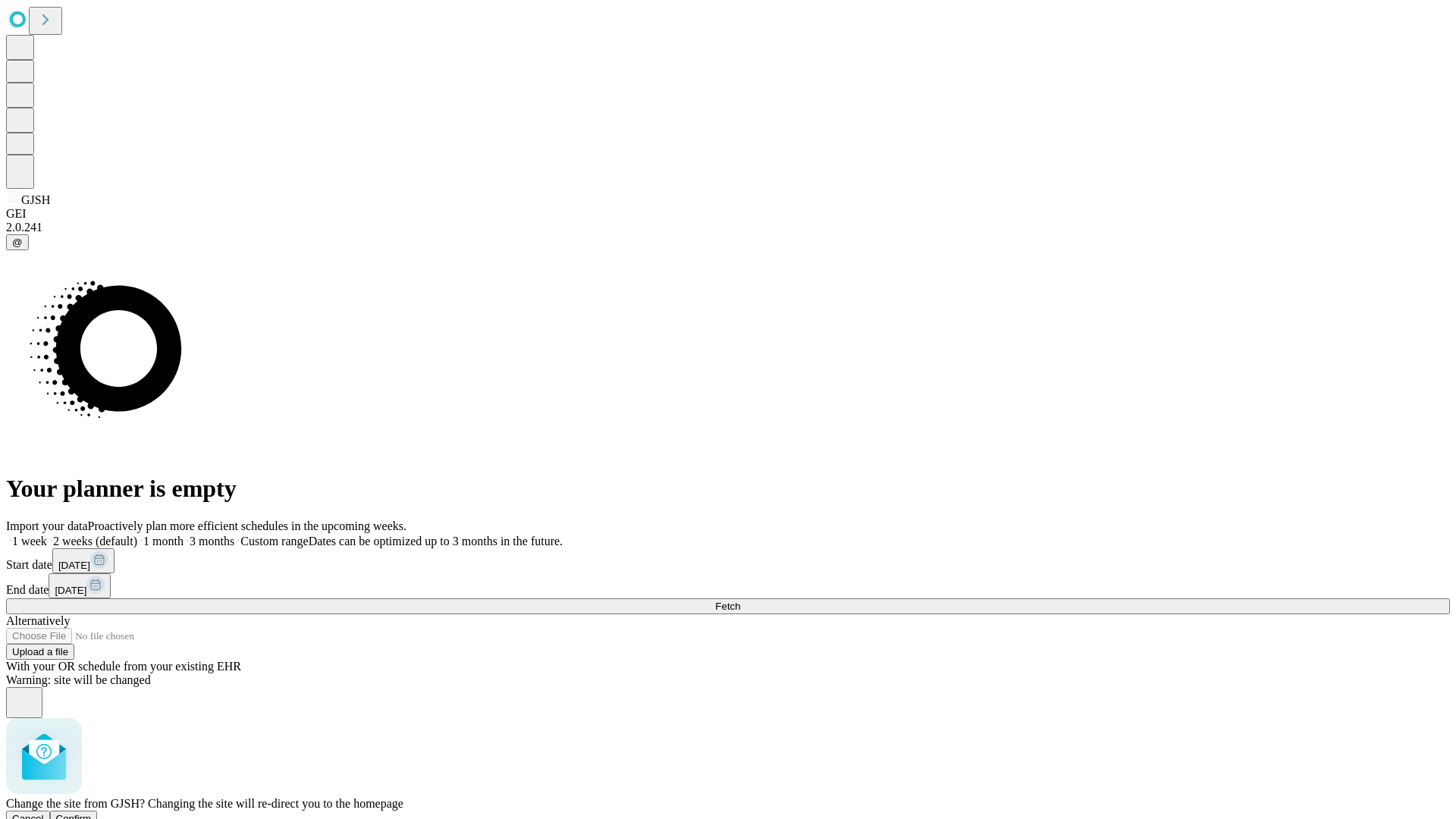
click at [91, 813] on span "Confirm" at bounding box center [73, 818] width 36 height 11
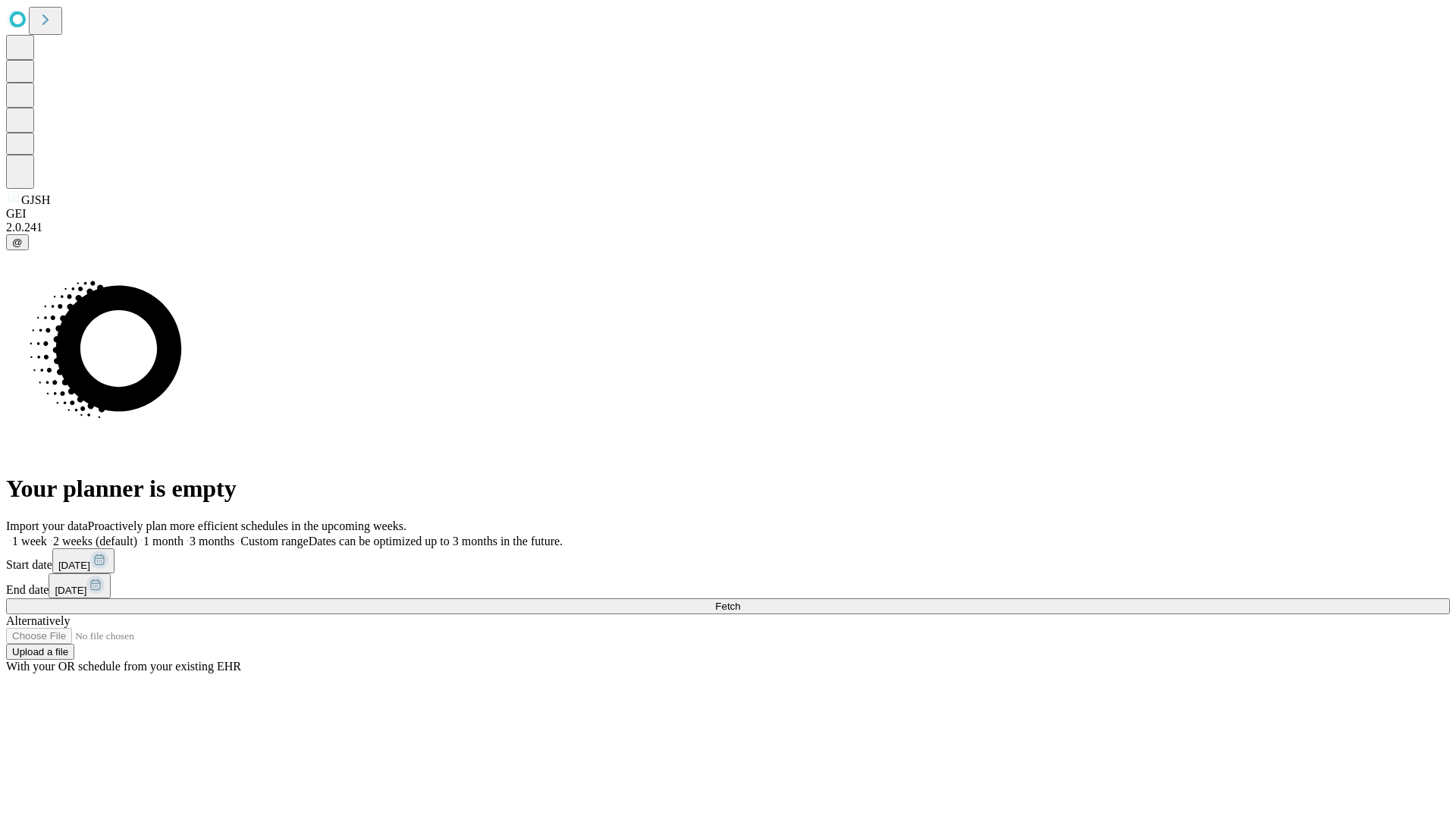
click at [137, 534] on label "2 weeks (default)" at bounding box center [91, 541] width 90 height 13
click at [740, 601] on span "Fetch" at bounding box center [727, 606] width 25 height 11
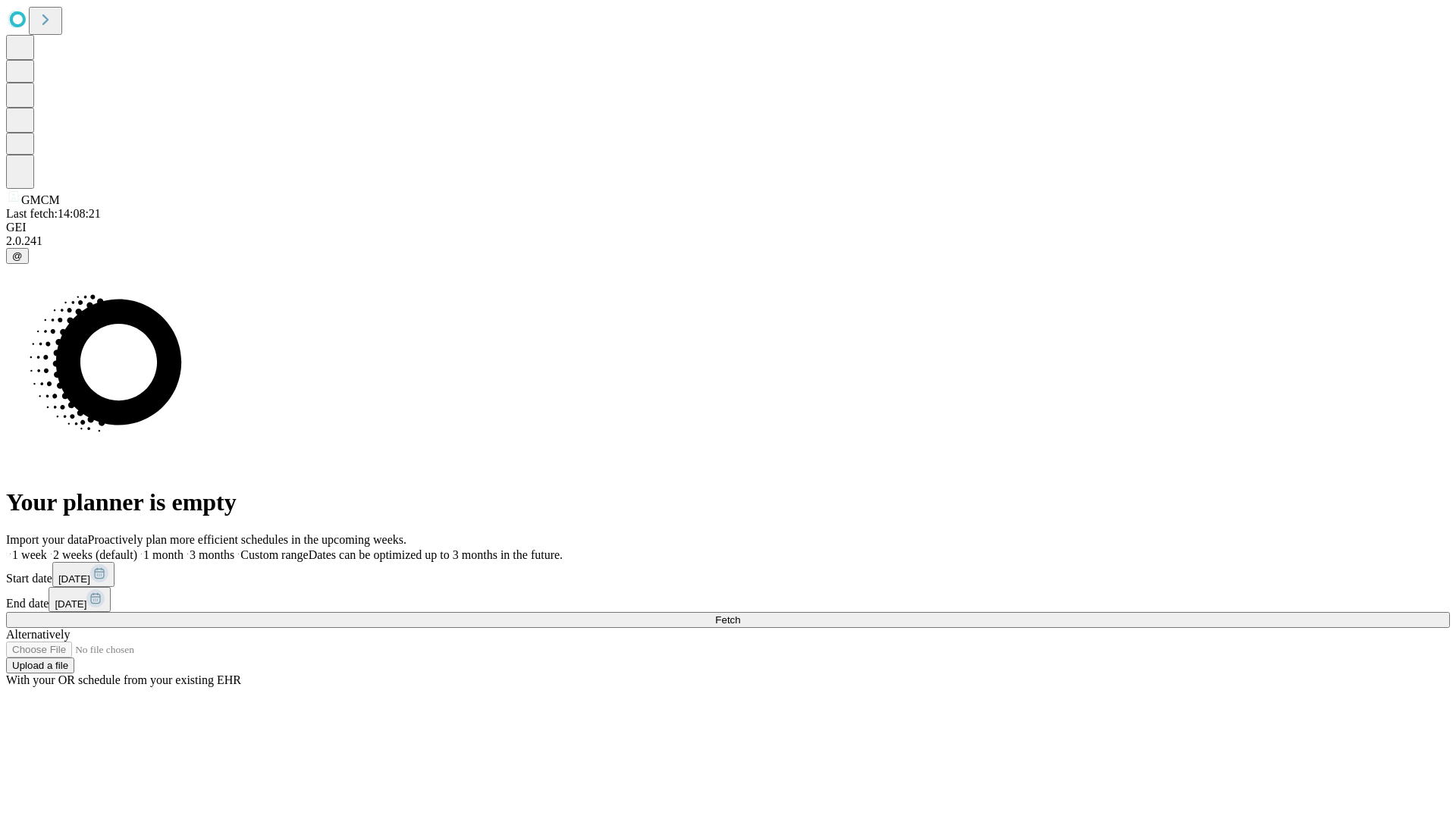
click at [137, 548] on label "2 weeks (default)" at bounding box center [91, 554] width 90 height 13
click at [740, 614] on span "Fetch" at bounding box center [727, 619] width 25 height 11
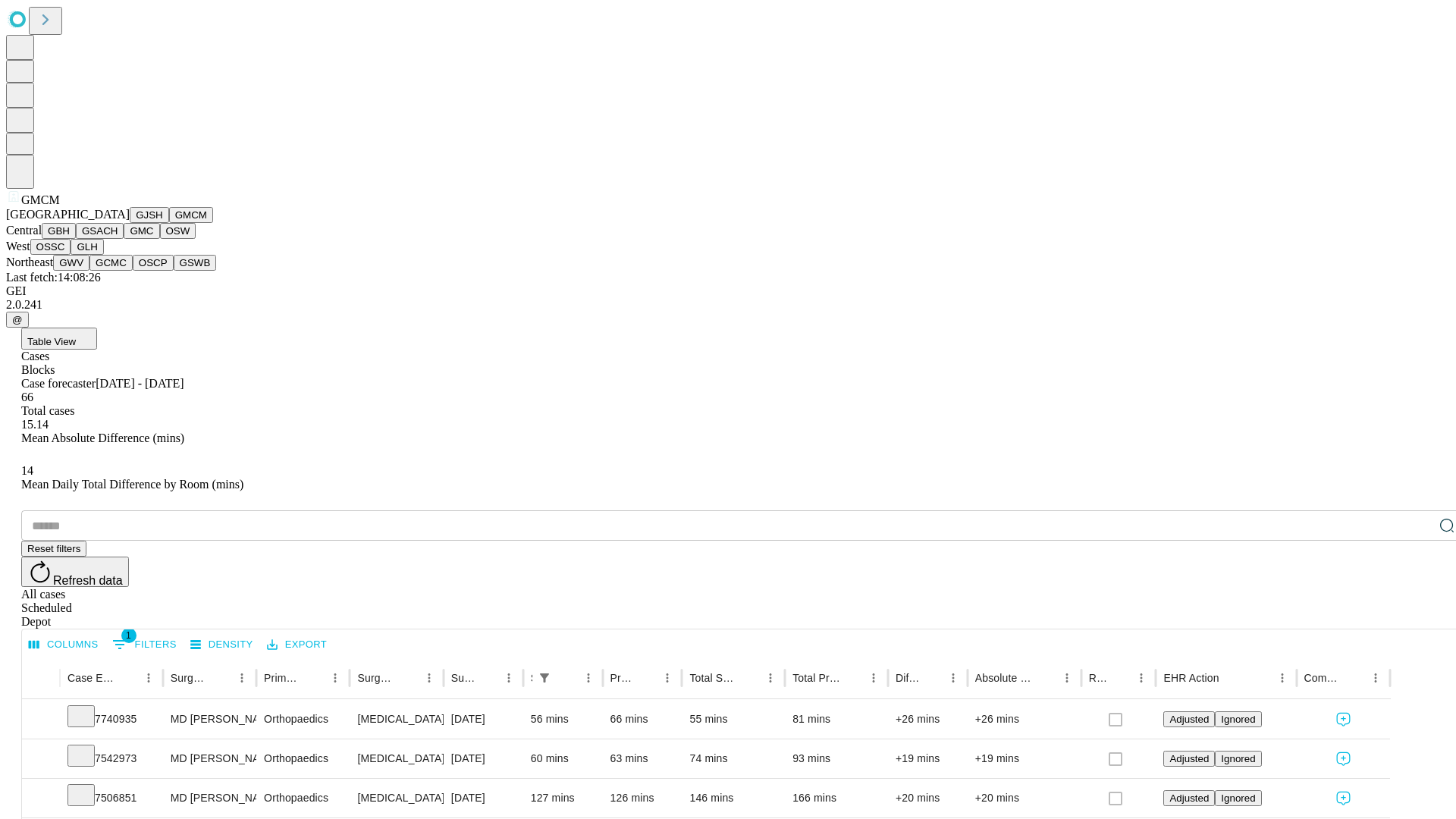
click at [76, 239] on button "GBH" at bounding box center [58, 230] width 34 height 16
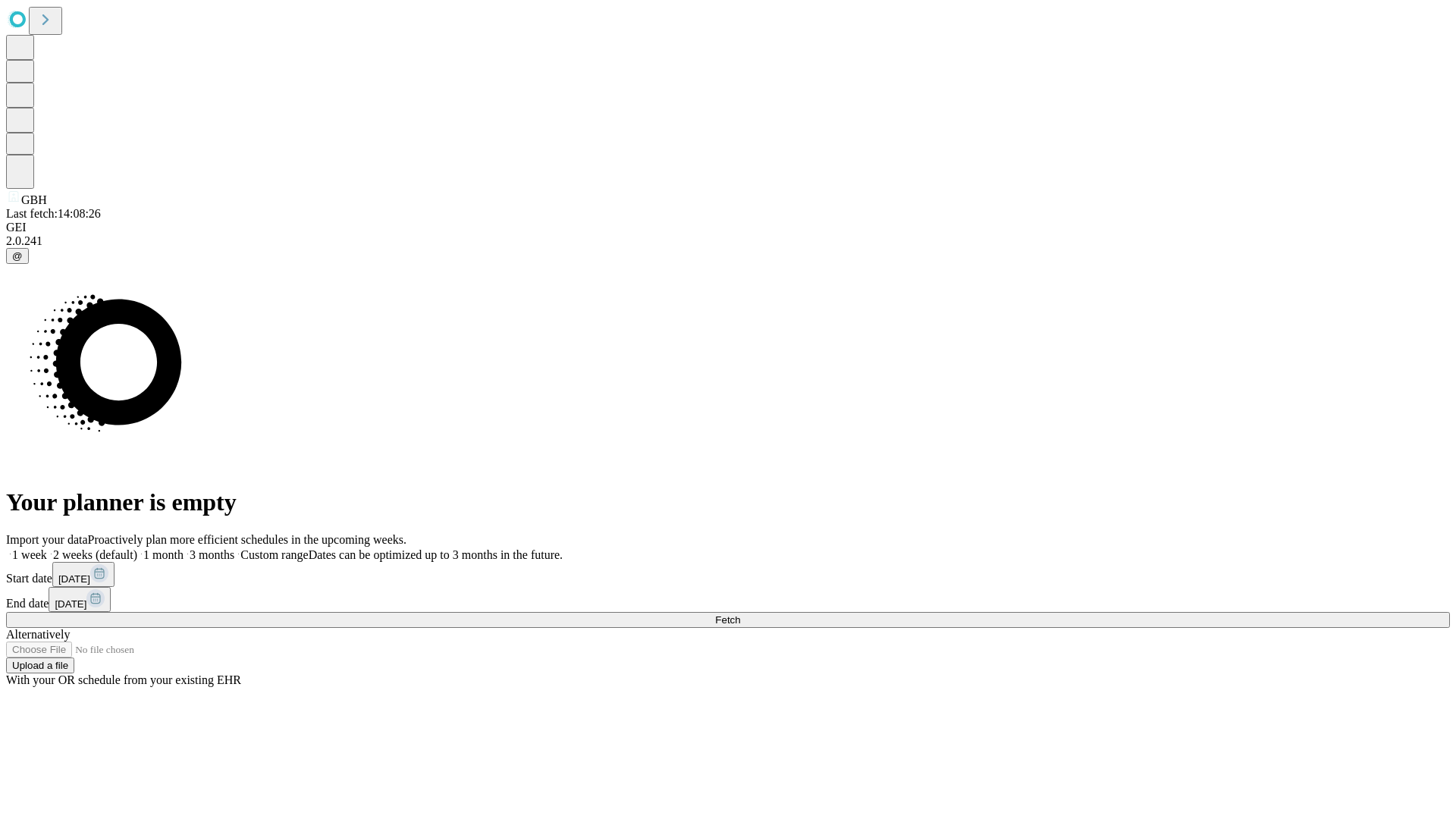
click at [137, 548] on label "2 weeks (default)" at bounding box center [91, 554] width 90 height 13
click at [740, 614] on span "Fetch" at bounding box center [727, 619] width 25 height 11
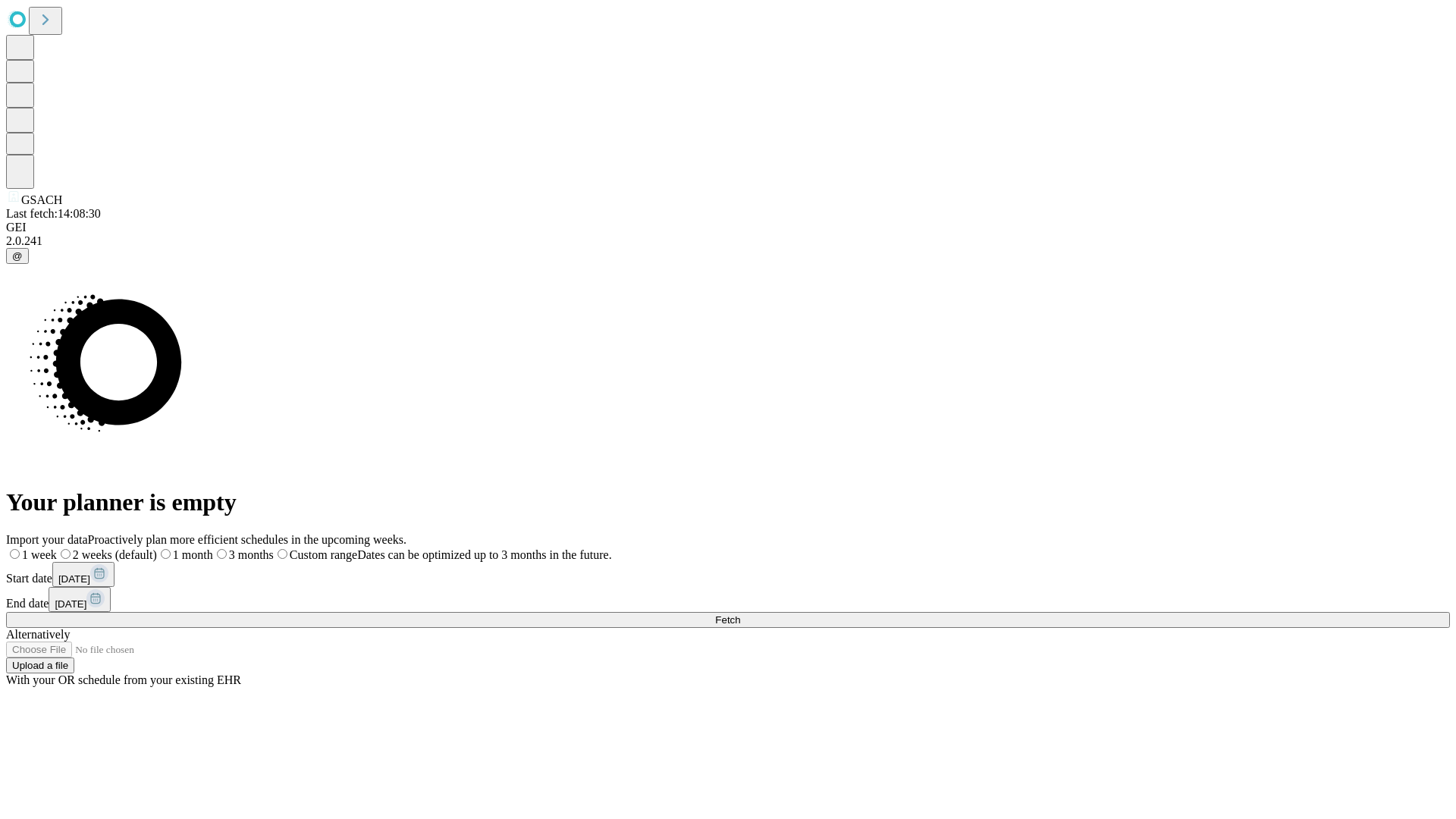
click at [157, 548] on label "2 weeks (default)" at bounding box center [107, 554] width 100 height 13
click at [740, 614] on span "Fetch" at bounding box center [727, 619] width 25 height 11
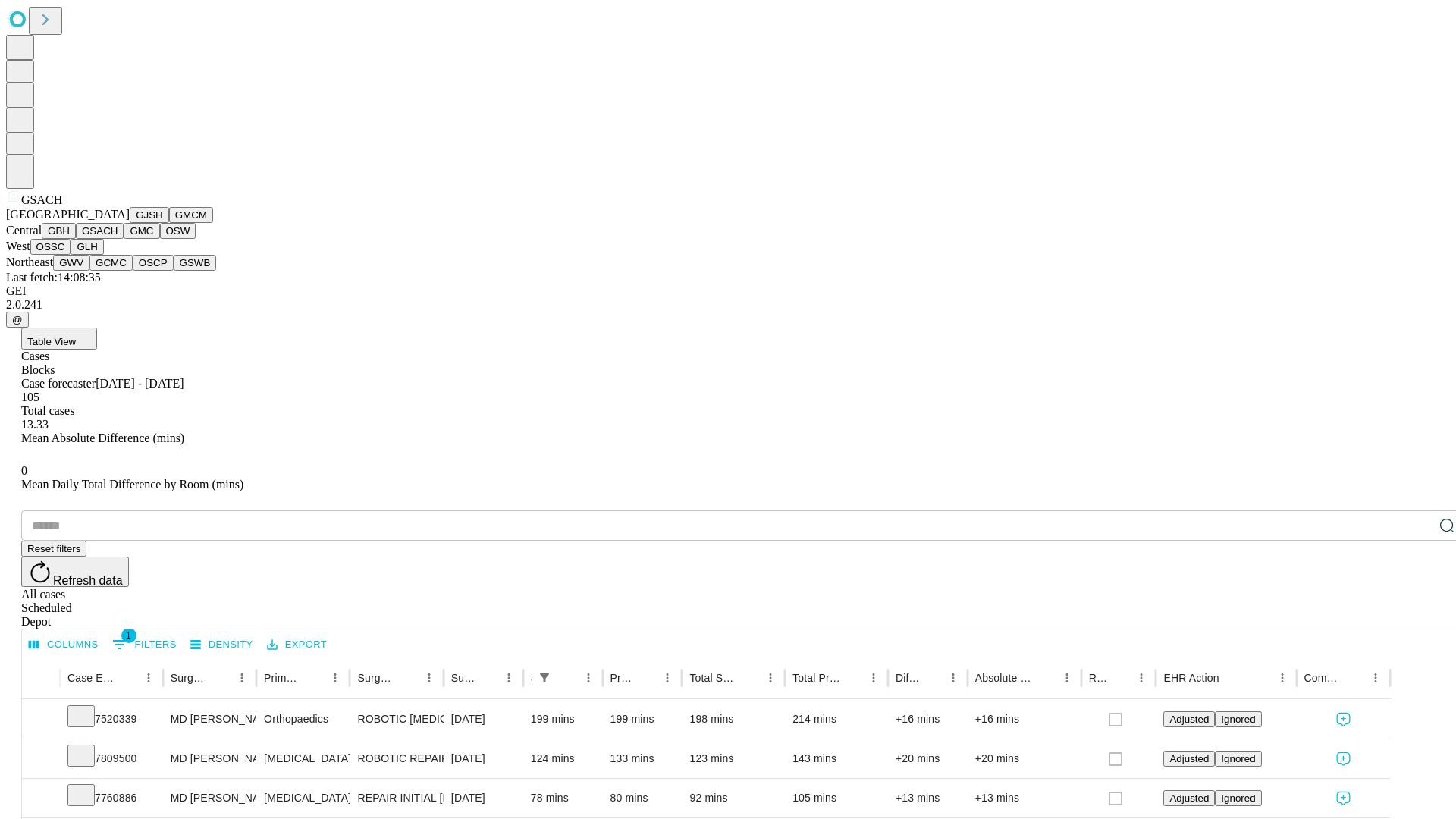
click at [123, 239] on button "GMC" at bounding box center [141, 230] width 36 height 16
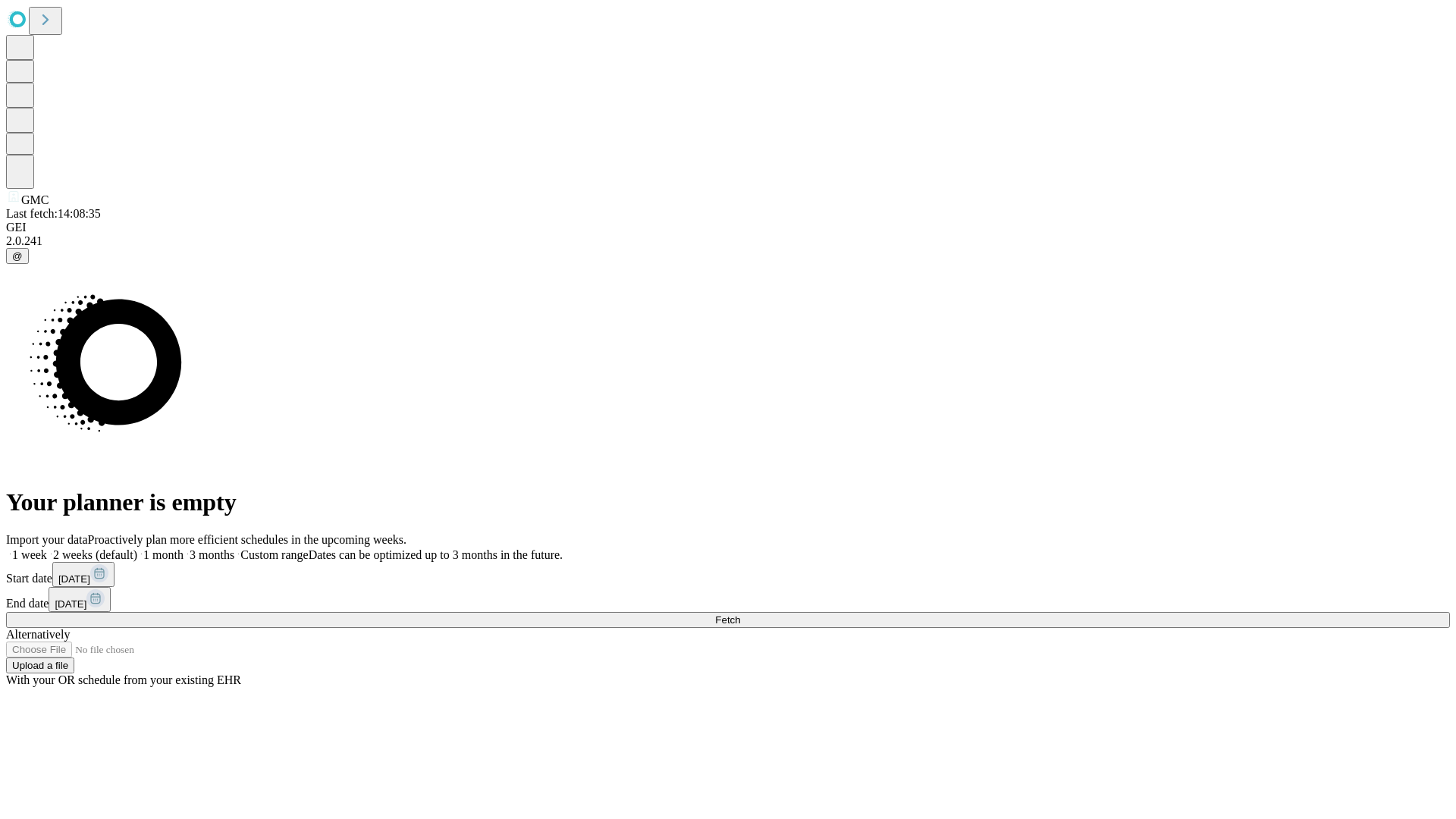
click at [137, 548] on label "2 weeks (default)" at bounding box center [91, 554] width 90 height 13
click at [740, 614] on span "Fetch" at bounding box center [727, 619] width 25 height 11
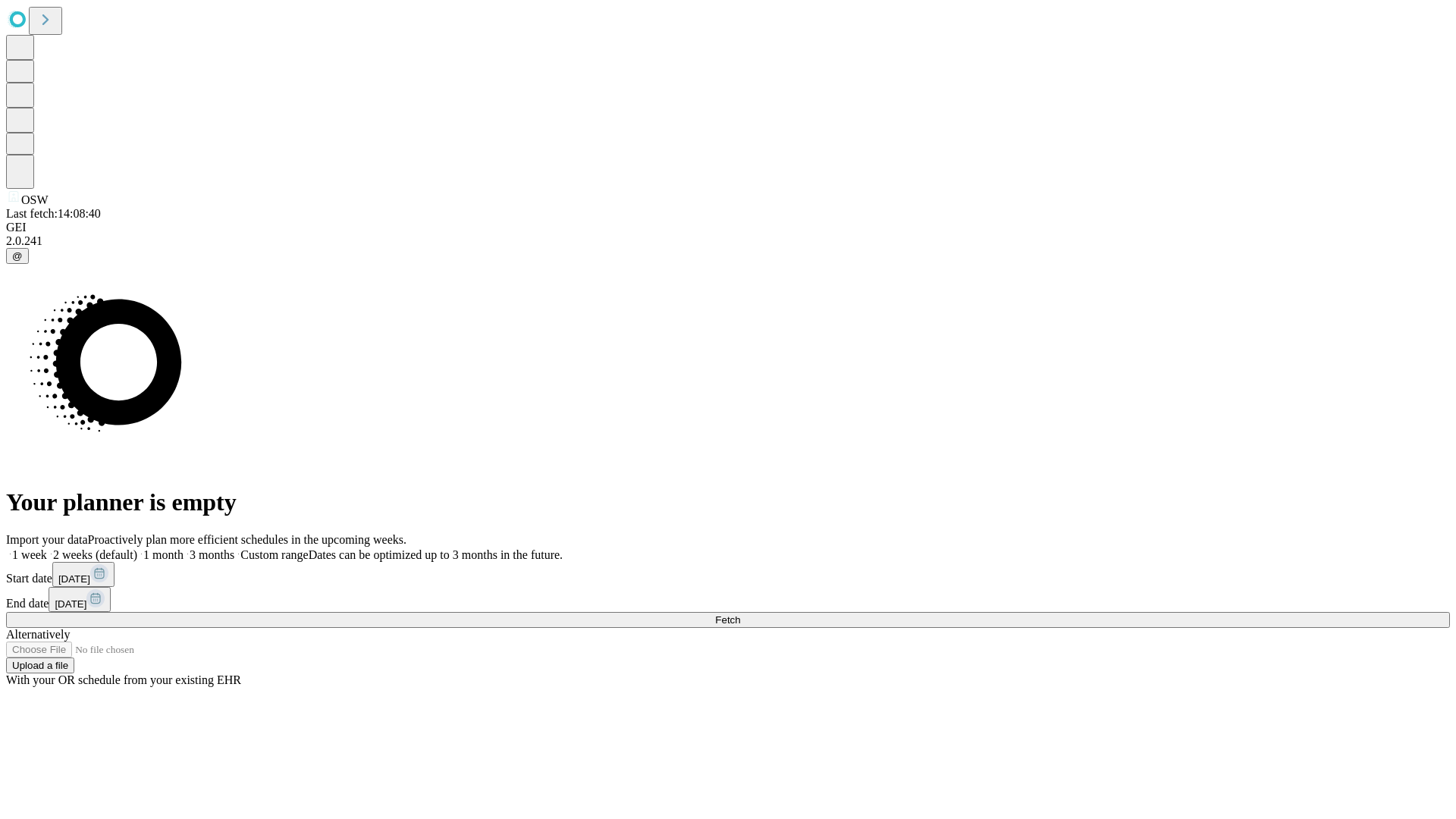
click at [137, 548] on label "2 weeks (default)" at bounding box center [91, 554] width 90 height 13
click at [740, 614] on span "Fetch" at bounding box center [727, 619] width 25 height 11
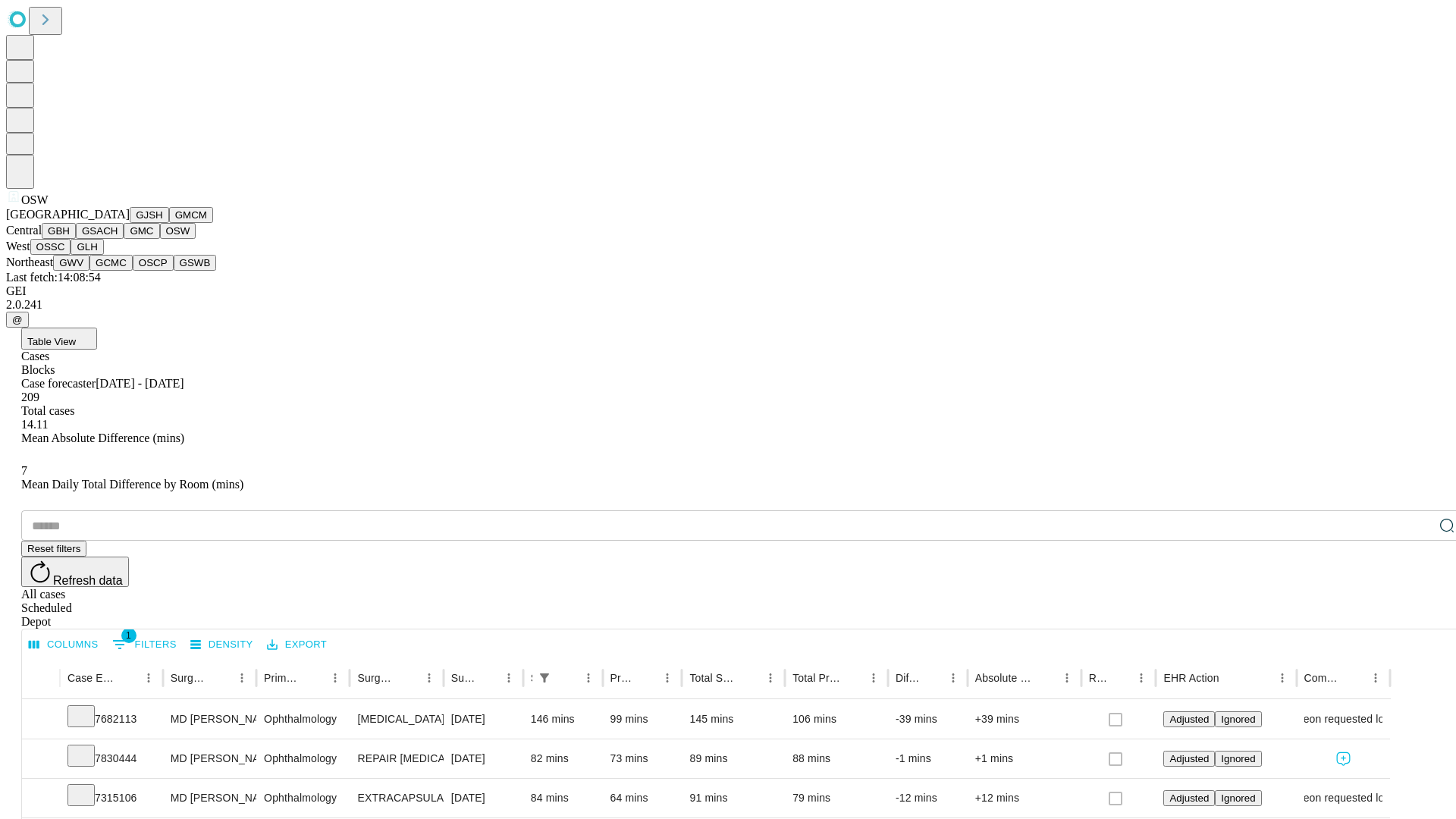
click at [71, 255] on button "OSSC" at bounding box center [50, 247] width 41 height 16
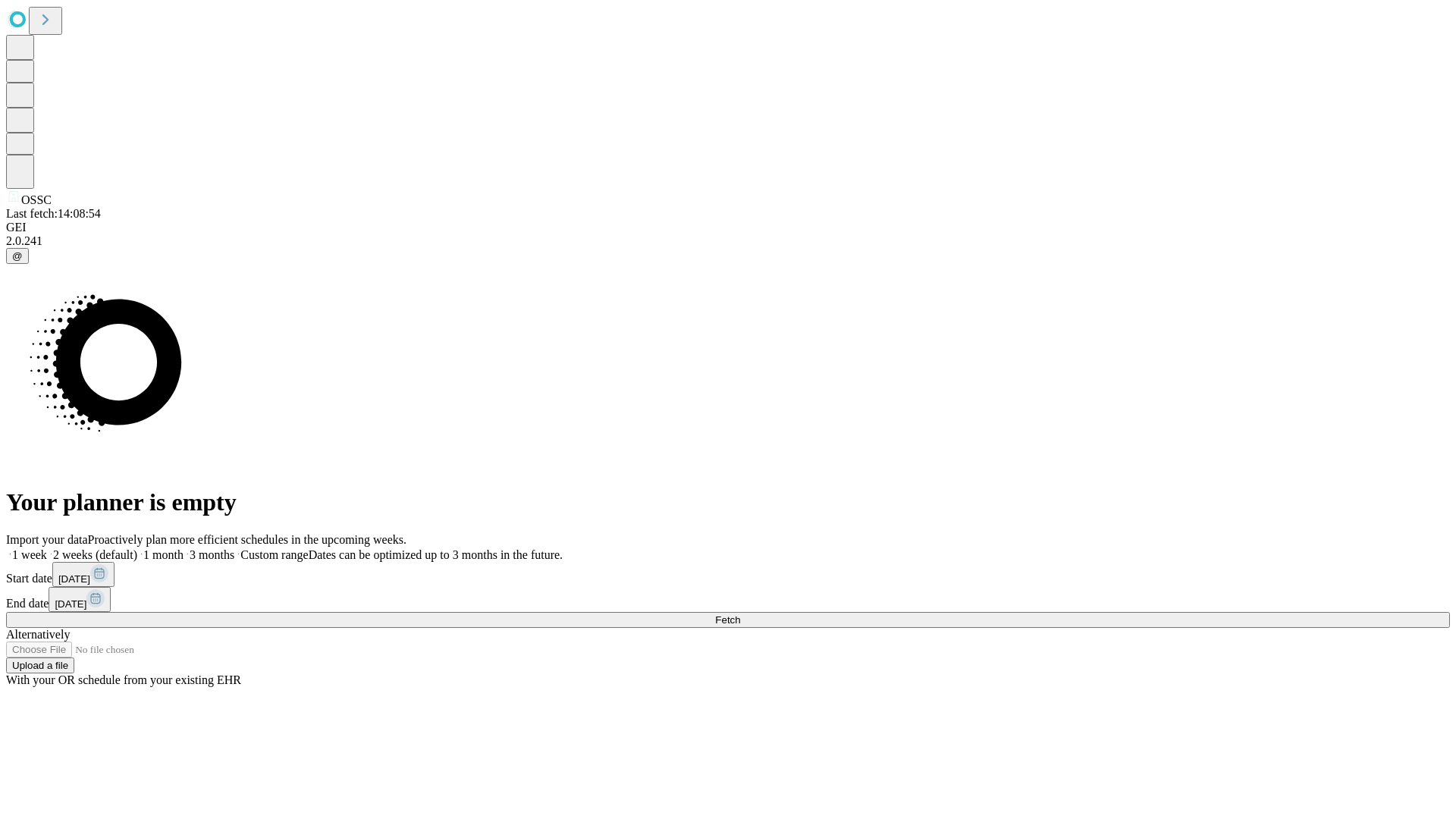
click at [137, 548] on label "2 weeks (default)" at bounding box center [91, 554] width 90 height 13
click at [740, 614] on span "Fetch" at bounding box center [727, 619] width 25 height 11
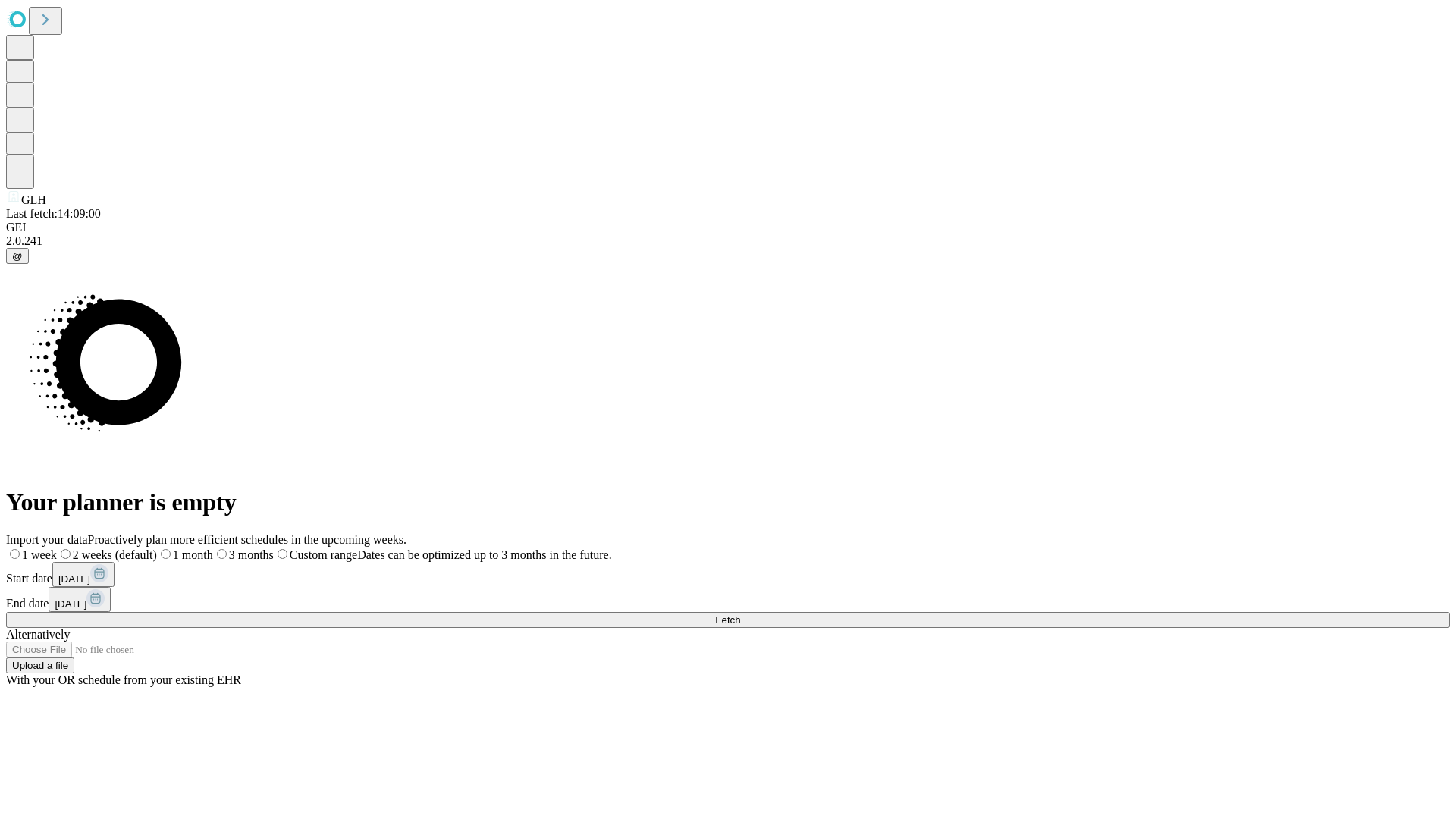
click at [157, 548] on label "2 weeks (default)" at bounding box center [107, 554] width 100 height 13
click at [740, 614] on span "Fetch" at bounding box center [727, 619] width 25 height 11
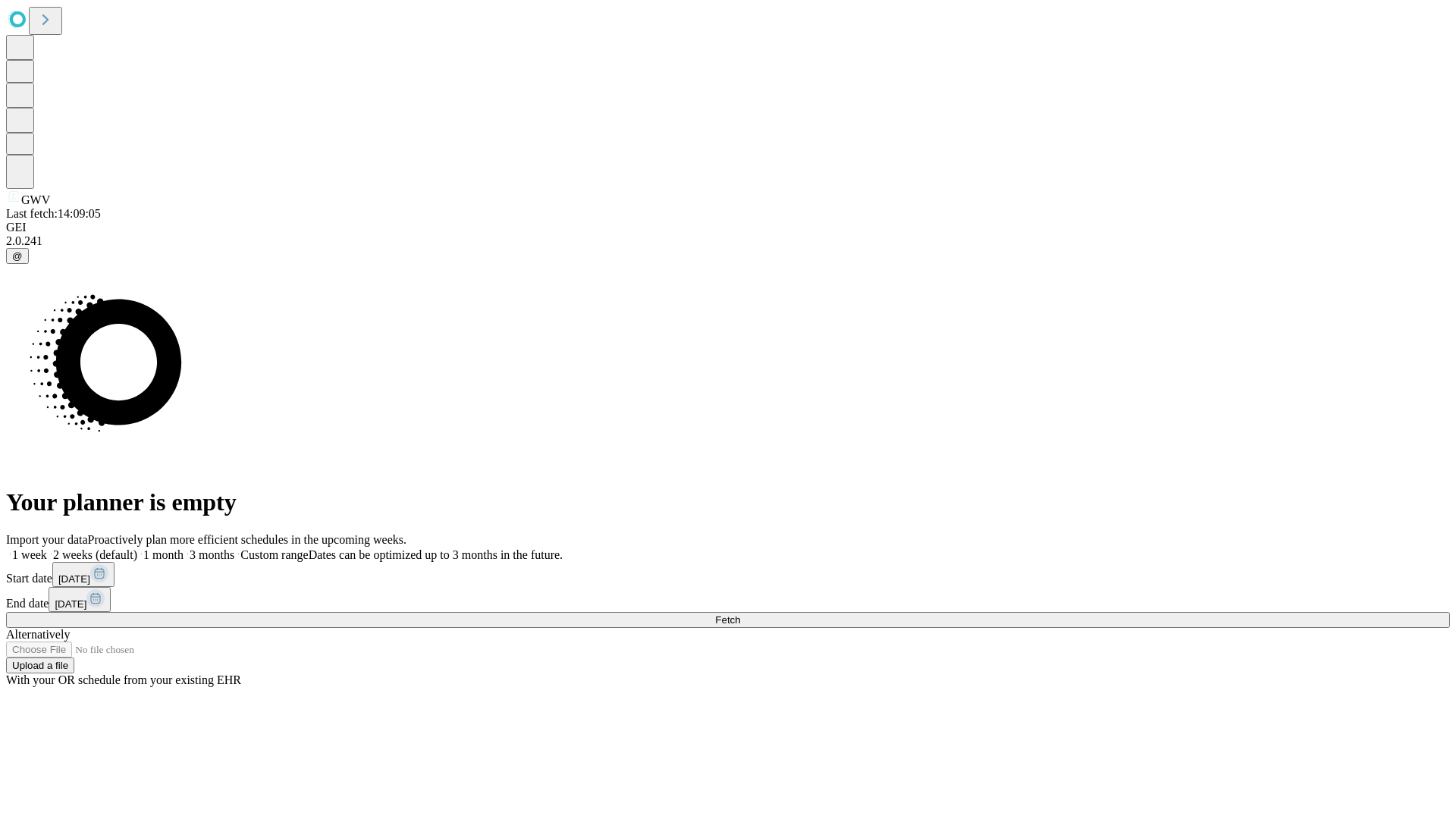
click at [137, 548] on label "2 weeks (default)" at bounding box center [91, 554] width 90 height 13
click at [740, 614] on span "Fetch" at bounding box center [727, 619] width 25 height 11
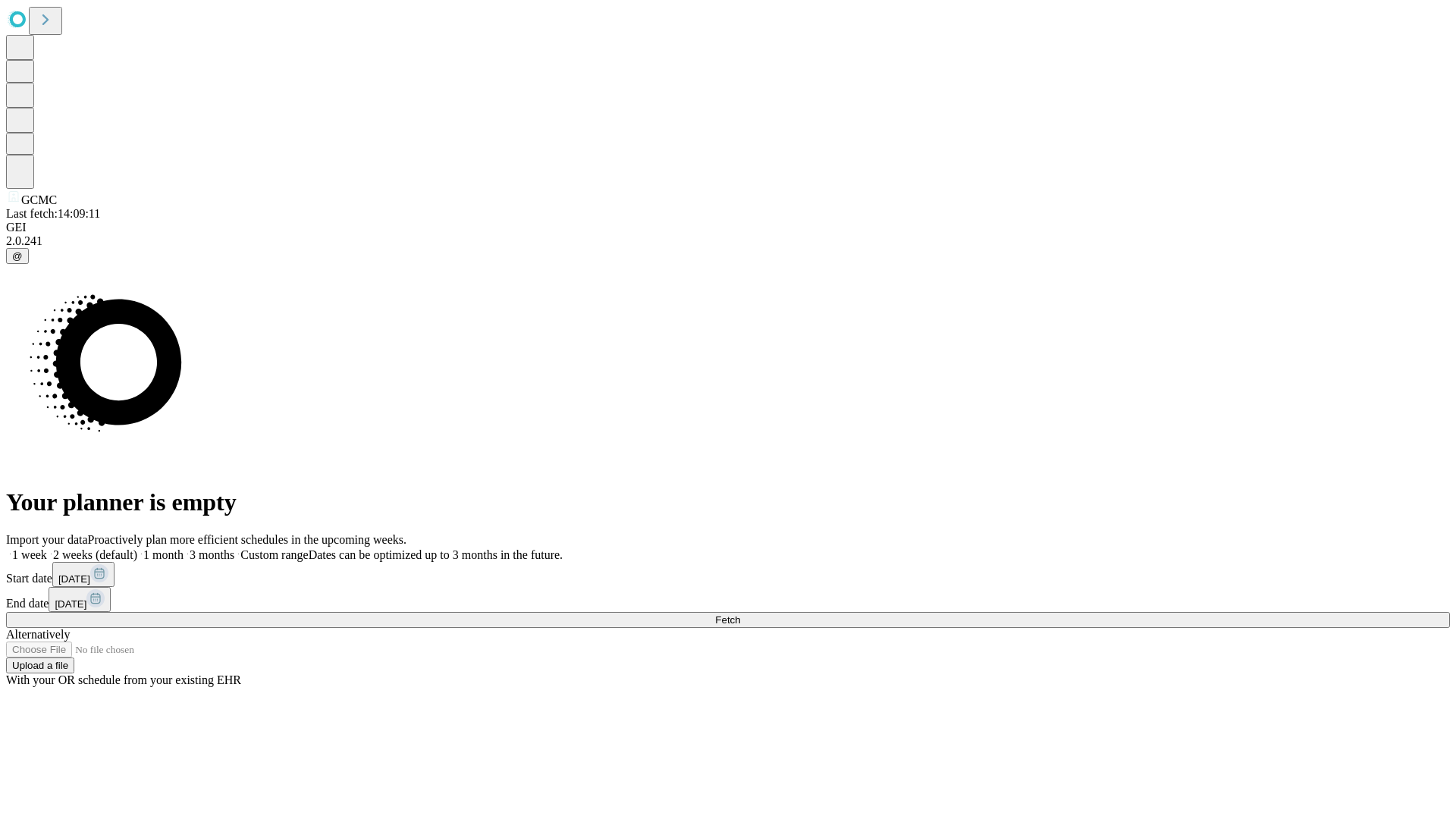
click at [137, 548] on label "2 weeks (default)" at bounding box center [91, 554] width 90 height 13
click at [740, 614] on span "Fetch" at bounding box center [727, 619] width 25 height 11
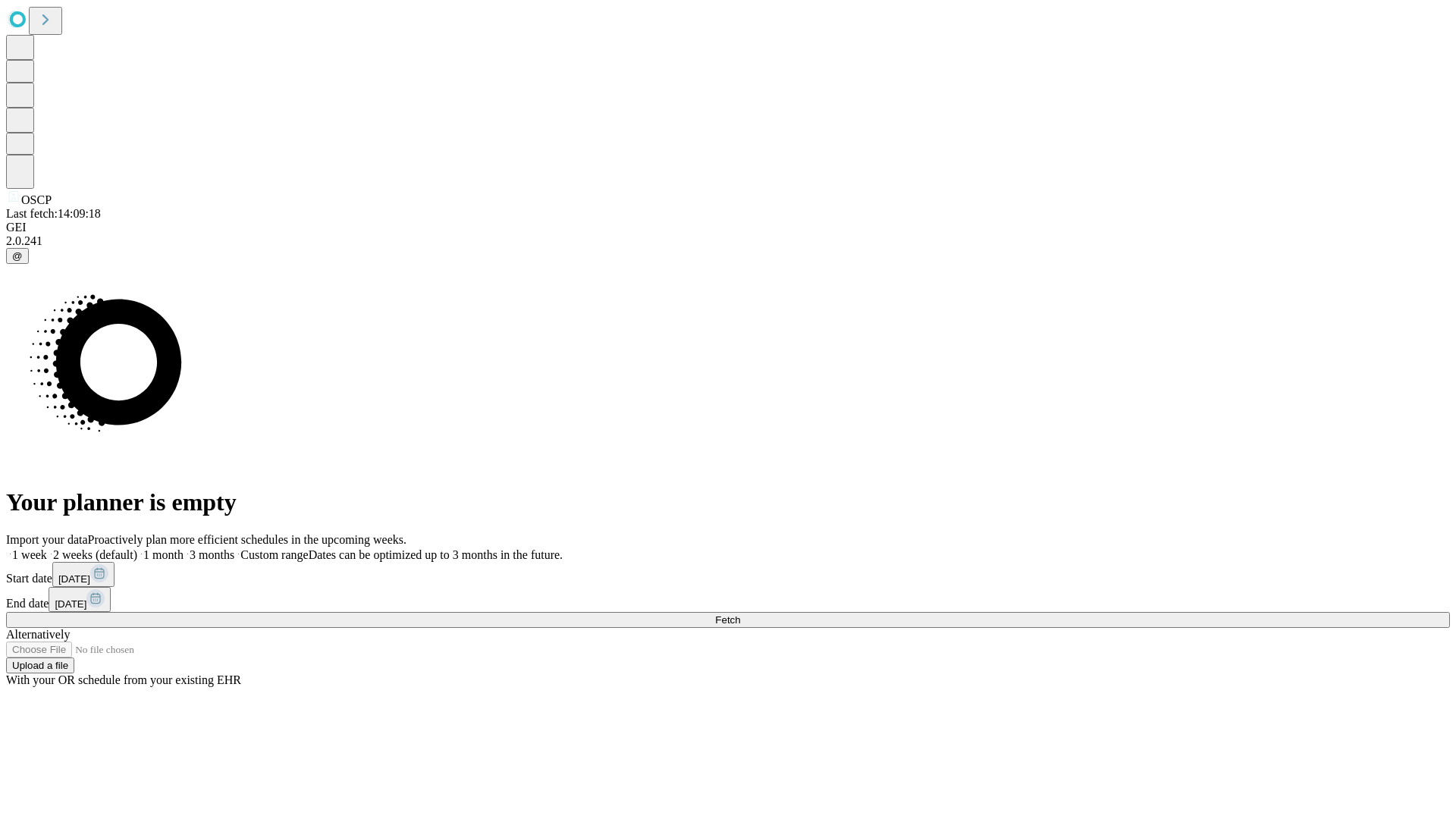
click at [137, 548] on label "2 weeks (default)" at bounding box center [91, 554] width 90 height 13
click at [740, 614] on span "Fetch" at bounding box center [727, 619] width 25 height 11
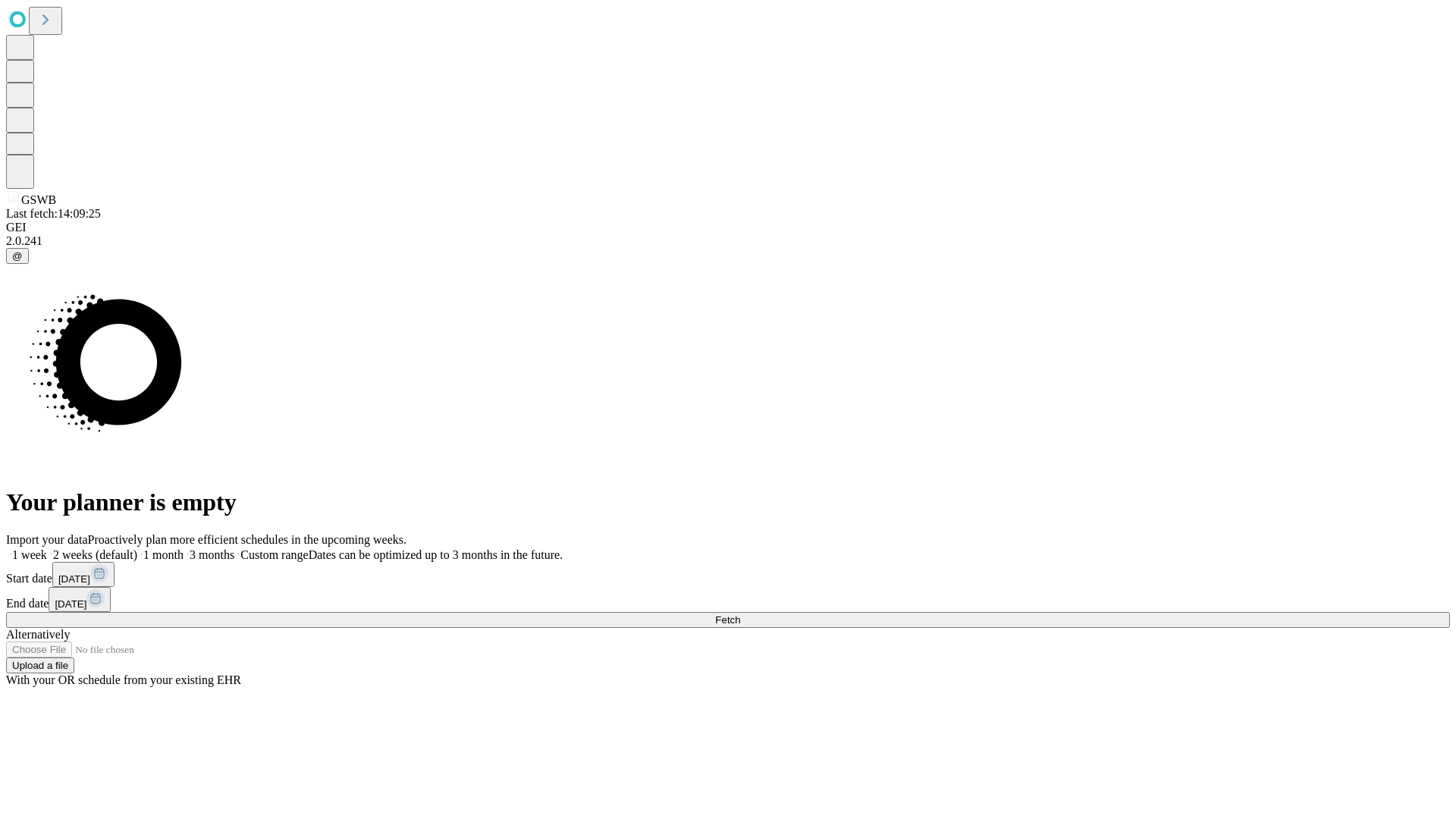
click at [137, 548] on label "2 weeks (default)" at bounding box center [91, 554] width 90 height 13
click at [740, 614] on span "Fetch" at bounding box center [727, 619] width 25 height 11
